Goal: Download file/media

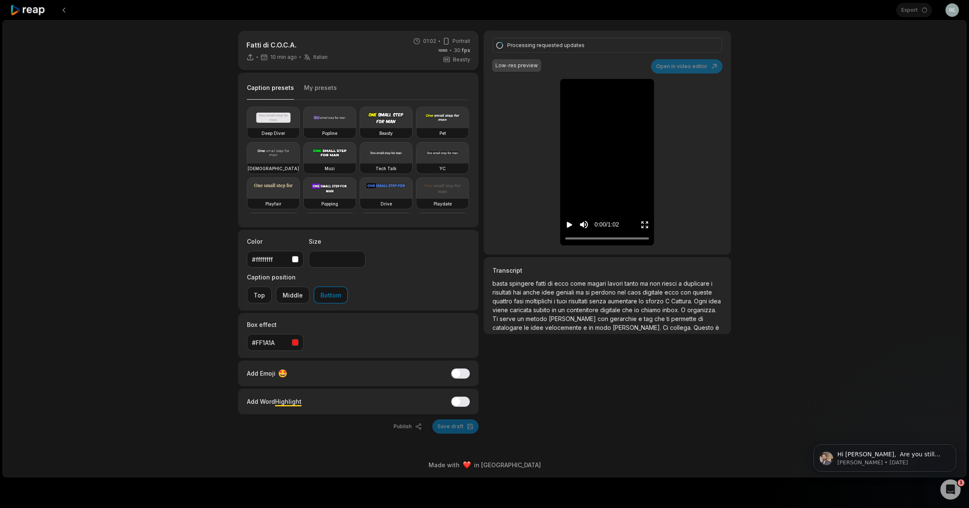
click at [96, 201] on div "Fatti di C.O.C.A. 10 min ago Italian it 01:02 Portrait 30 fps Beasty Caption pr…" at bounding box center [485, 249] width 964 height 458
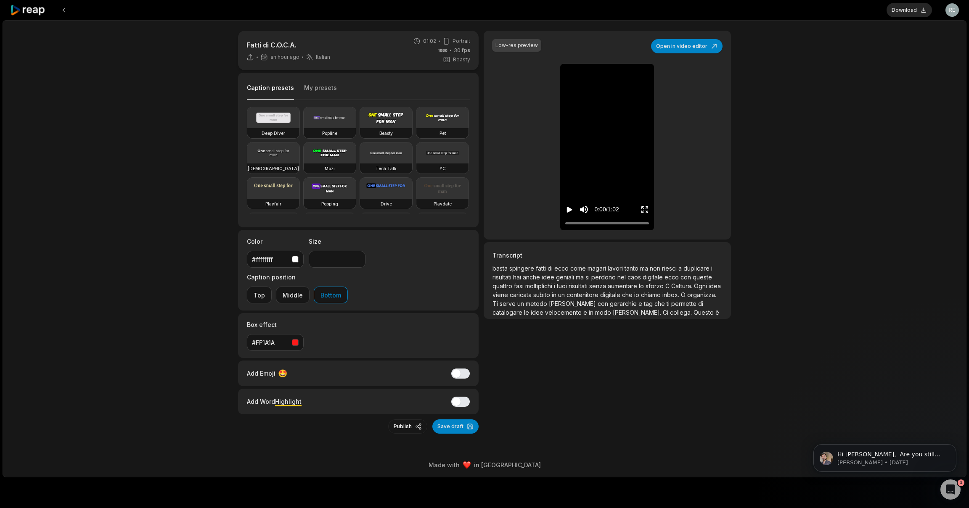
click at [569, 209] on icon "Play video" at bounding box center [569, 210] width 5 height 6
click at [569, 209] on icon "Pause video" at bounding box center [569, 210] width 8 height 8
click at [907, 13] on button "Download" at bounding box center [909, 10] width 45 height 14
click at [32, 11] on icon at bounding box center [28, 10] width 36 height 11
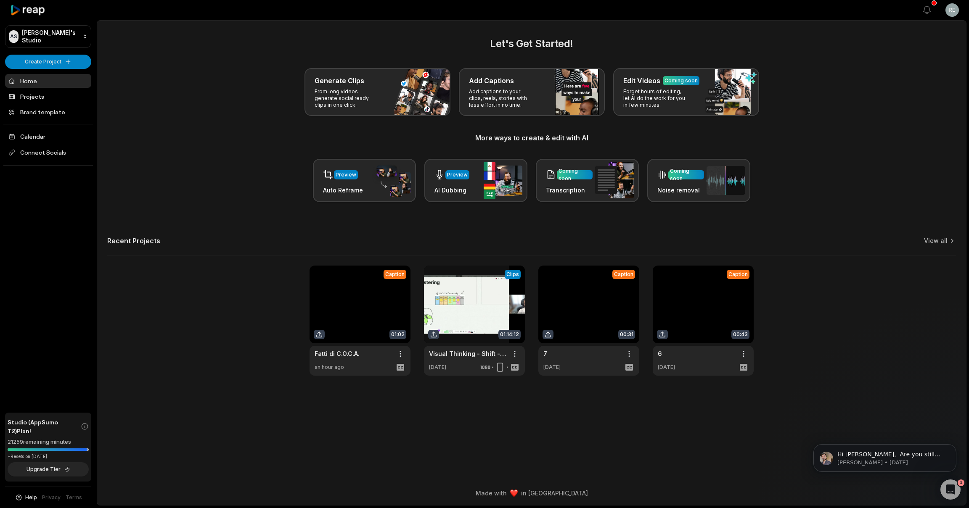
click at [214, 127] on div "Let's Get Started! Generate Clips From long videos generate social ready clips …" at bounding box center [531, 119] width 849 height 166
click at [345, 226] on div "Let's Get Started! Generate Clips From long videos generate social ready clips …" at bounding box center [531, 206] width 869 height 340
click at [888, 460] on p "[PERSON_NAME] • [DATE]" at bounding box center [891, 463] width 109 height 8
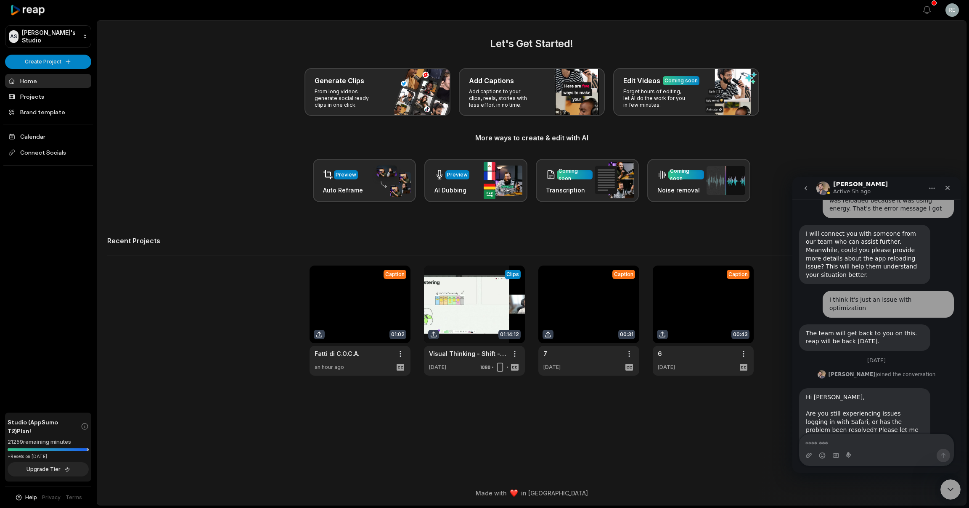
scroll to position [450, 0]
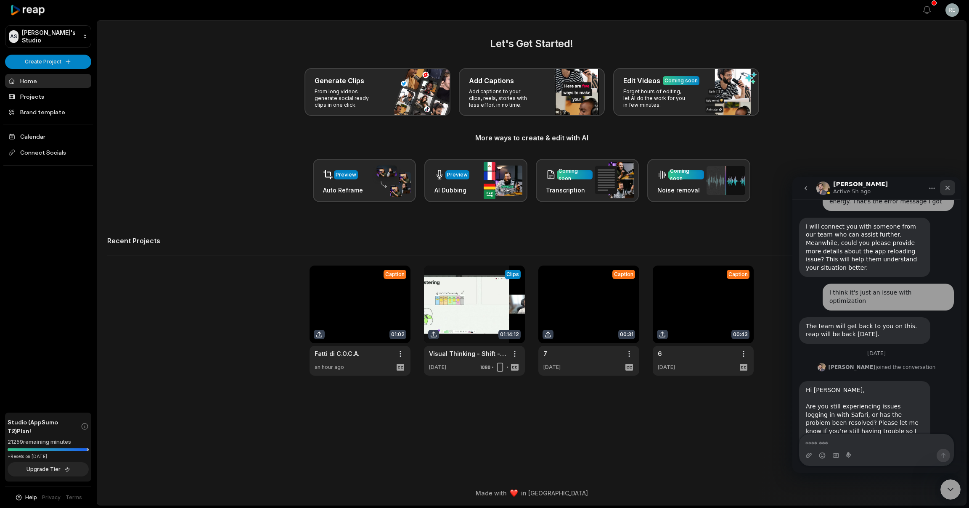
click at [944, 187] on div "Close" at bounding box center [947, 187] width 15 height 15
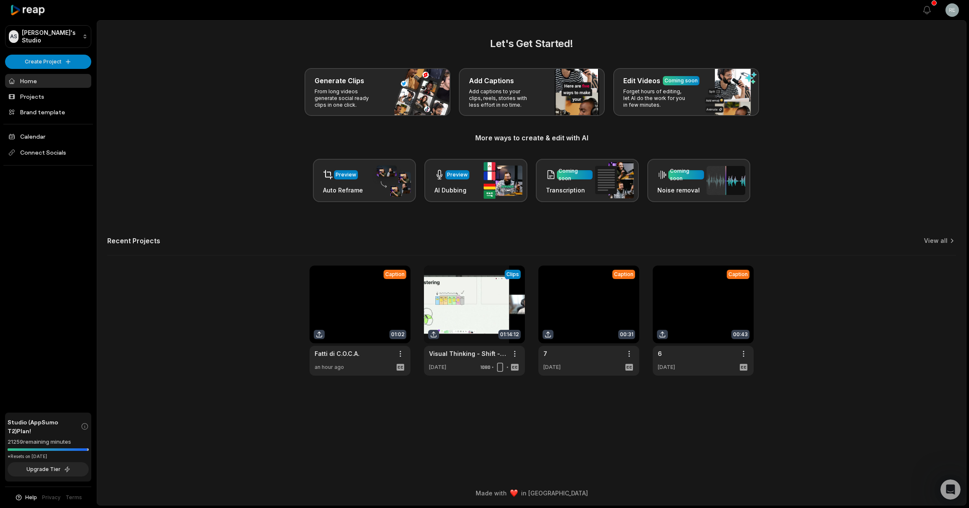
scroll to position [0, 0]
click at [893, 176] on div "Preview Auto Reframe Preview AI Dubbing Coming soon Transcription Coming soon N…" at bounding box center [531, 180] width 849 height 43
click at [792, 154] on div "Let's Get Started! Generate Clips From long videos generate social ready clips …" at bounding box center [531, 119] width 849 height 166
click at [797, 155] on div "Let's Get Started! Generate Clips From long videos generate social ready clips …" at bounding box center [531, 119] width 849 height 166
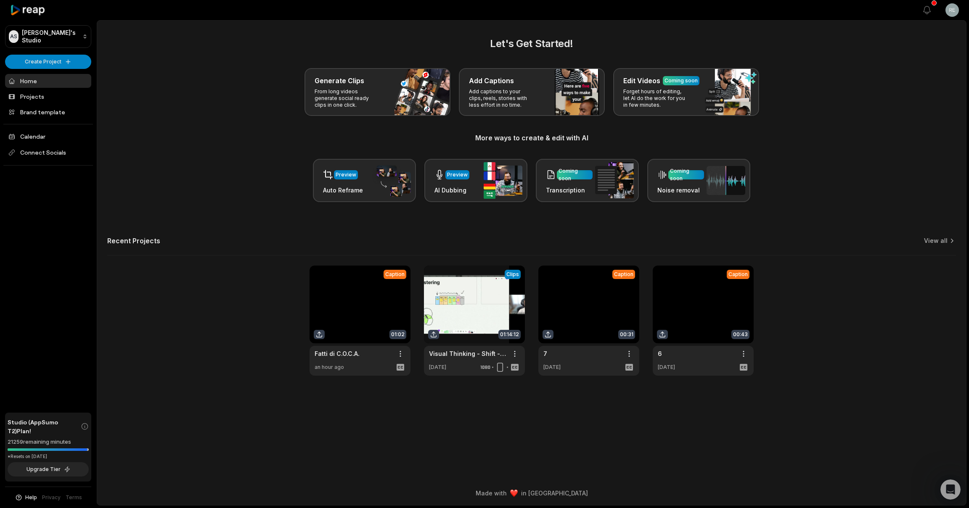
click at [797, 155] on div "Let's Get Started! Generate Clips From long videos generate social ready clips …" at bounding box center [531, 119] width 849 height 166
